Goal: Task Accomplishment & Management: Manage account settings

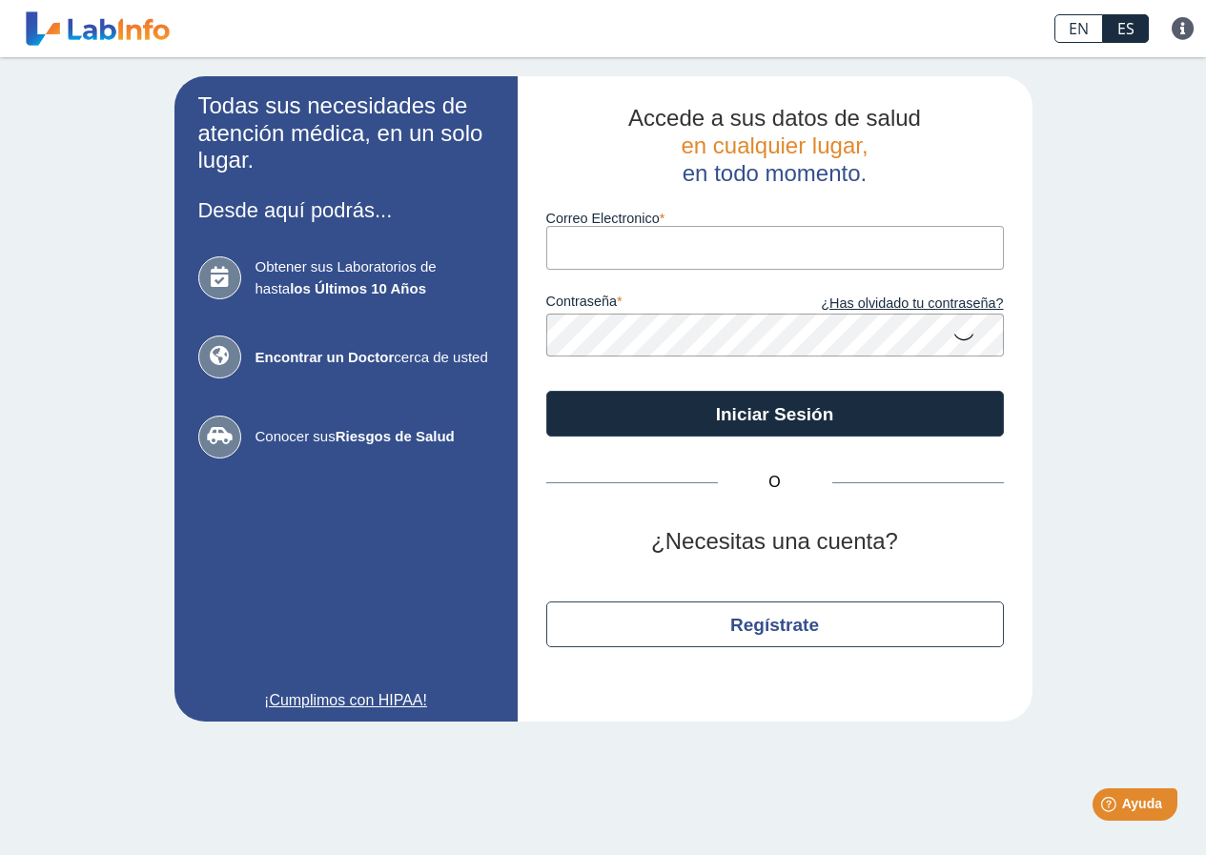
click at [640, 250] on input "Correo Electronico" at bounding box center [775, 247] width 458 height 43
type input "[EMAIL_ADDRESS][DOMAIN_NAME]"
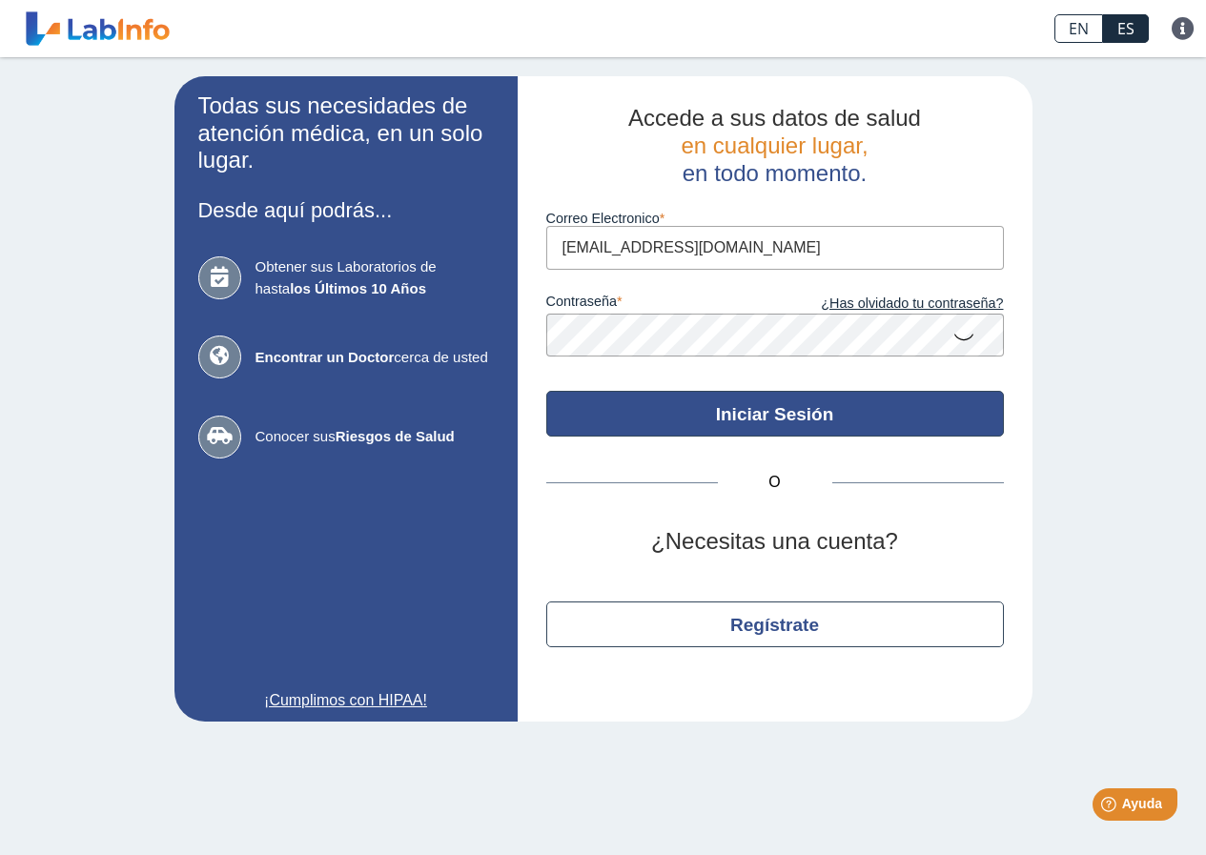
click at [789, 417] on button "Iniciar Sesión" at bounding box center [775, 414] width 458 height 46
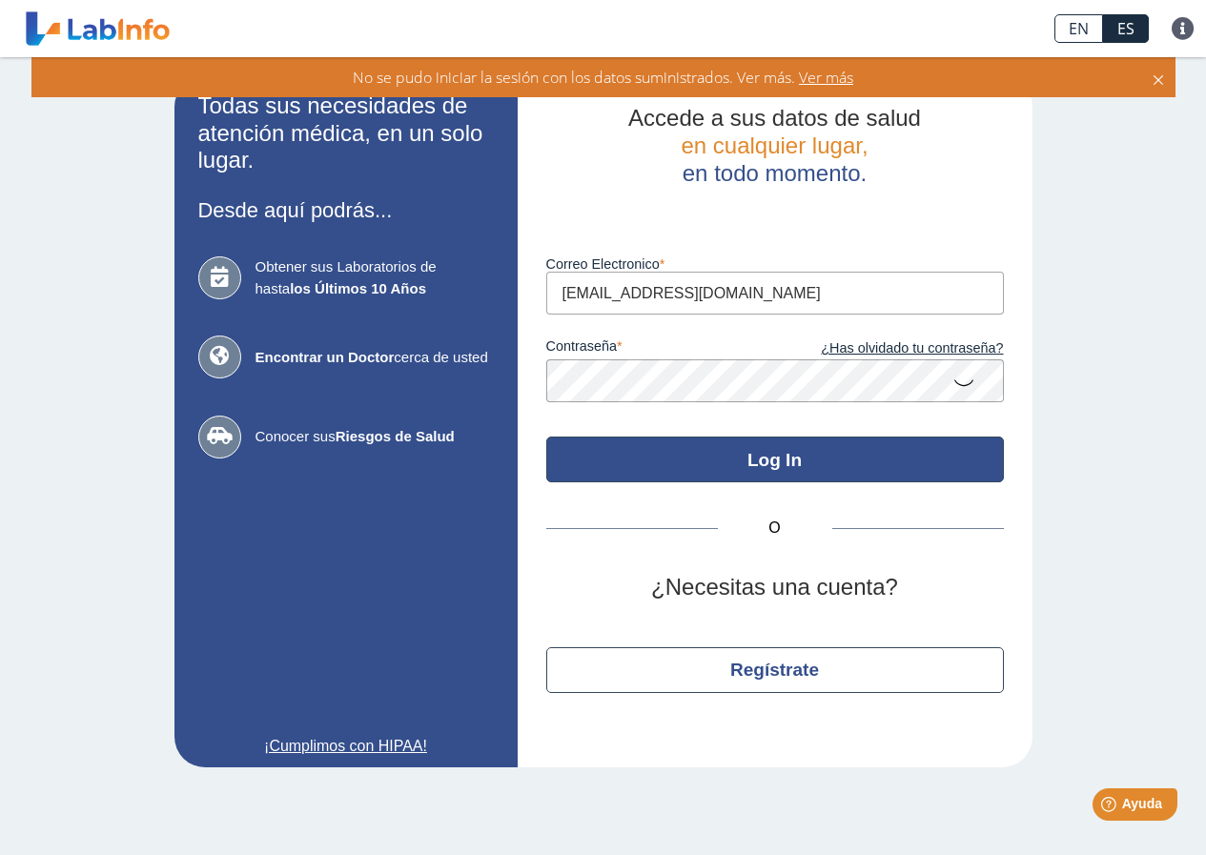
click at [784, 459] on button "Log In" at bounding box center [775, 460] width 458 height 46
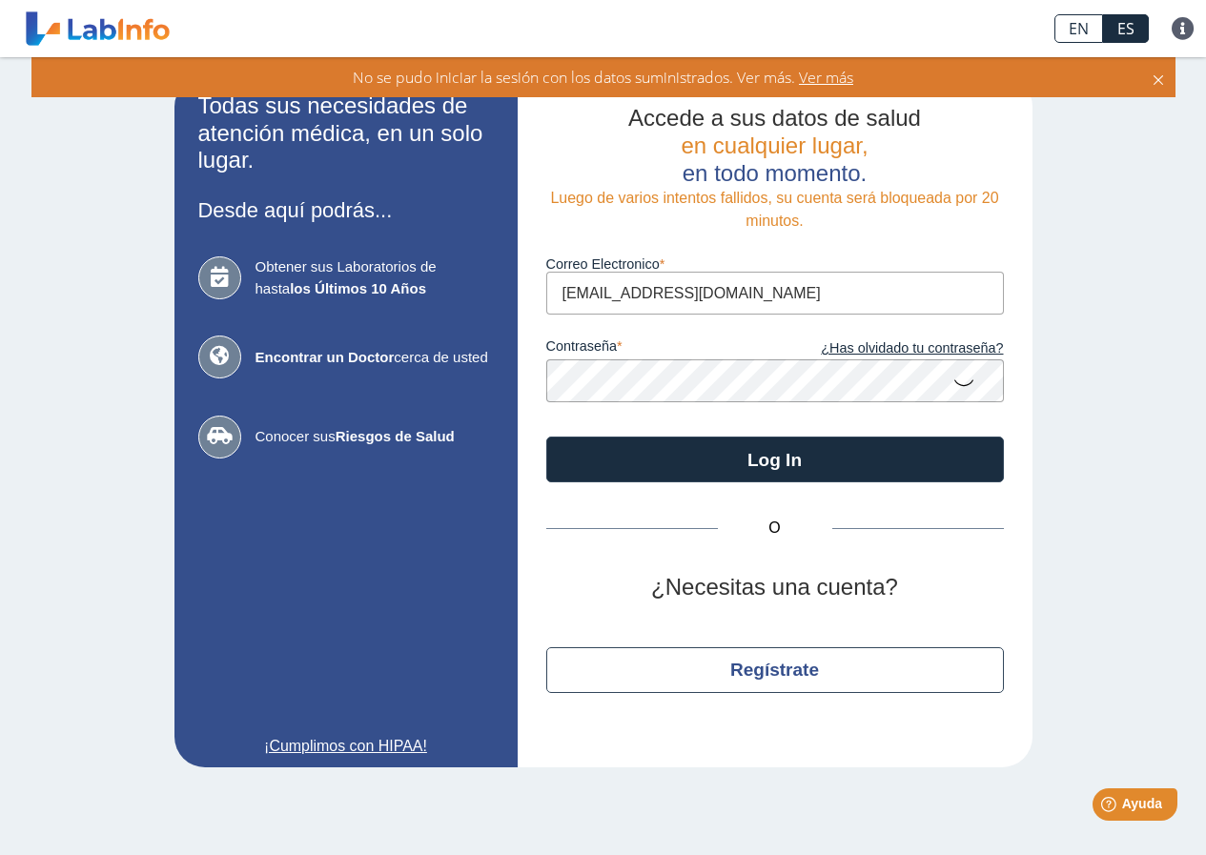
click at [962, 383] on icon at bounding box center [963, 381] width 23 height 37
click at [832, 75] on span "Ver más" at bounding box center [824, 77] width 58 height 21
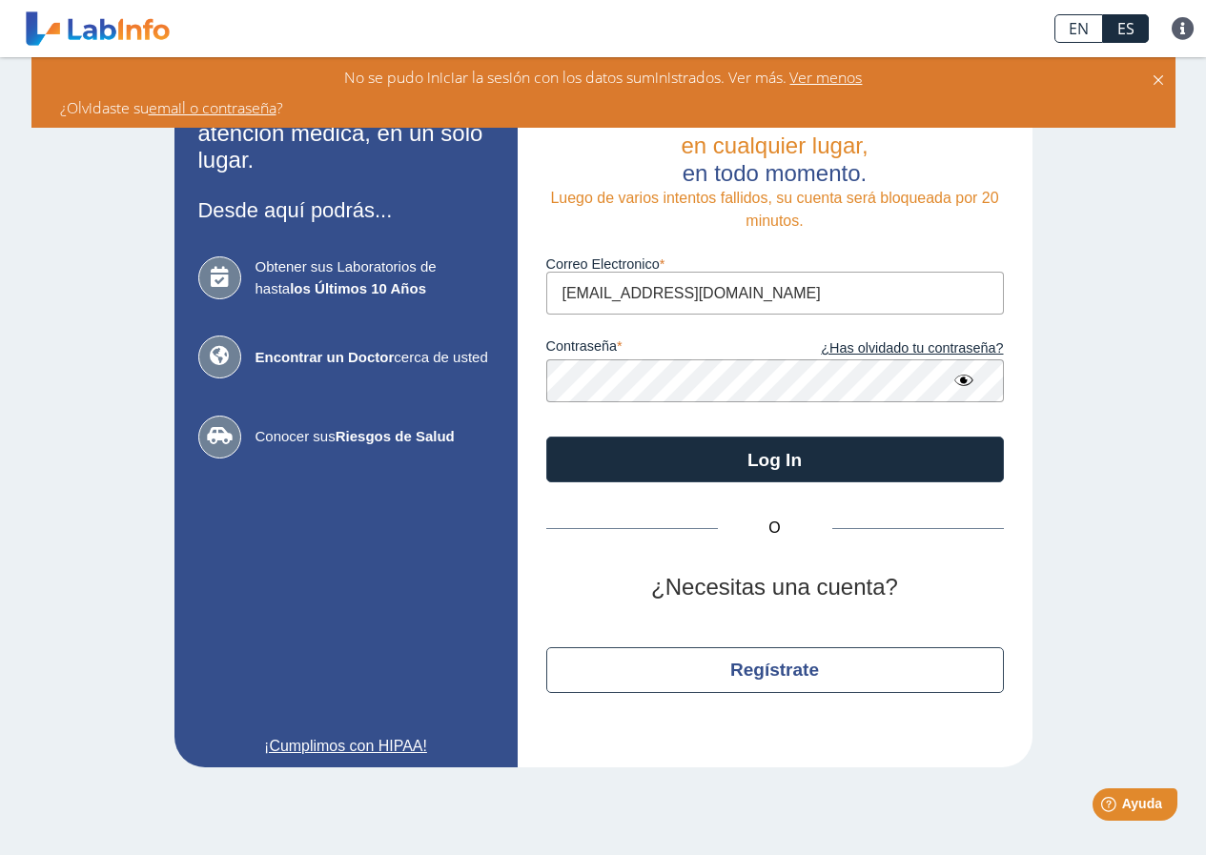
click at [1143, 379] on div "Todas sus necesidades de atención médica, en un solo lugar. Desde aquí podrás..…" at bounding box center [603, 421] width 1206 height 729
click at [1155, 82] on icon at bounding box center [1158, 77] width 15 height 21
